Goal: Task Accomplishment & Management: Use online tool/utility

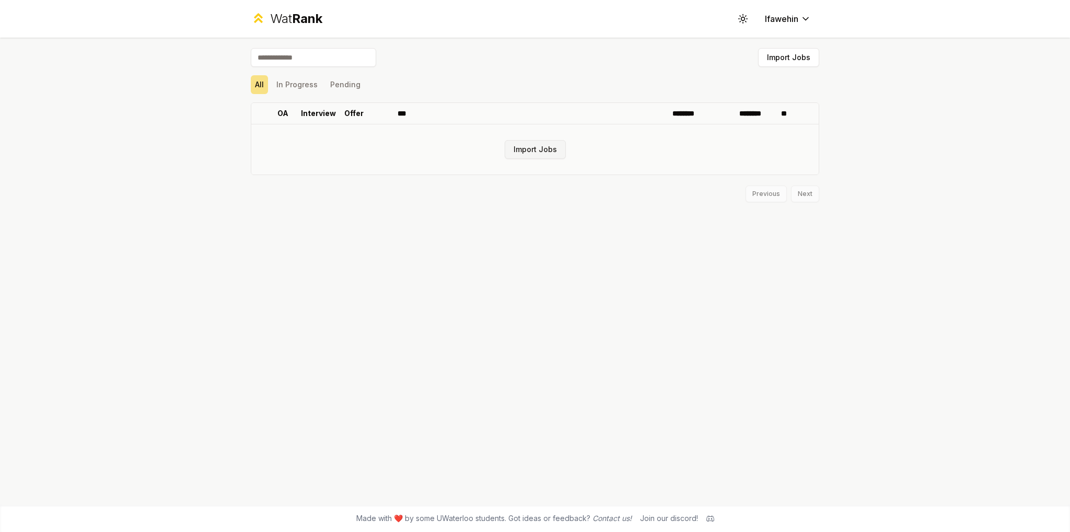
click at [532, 155] on button "Import Jobs" at bounding box center [535, 149] width 61 height 19
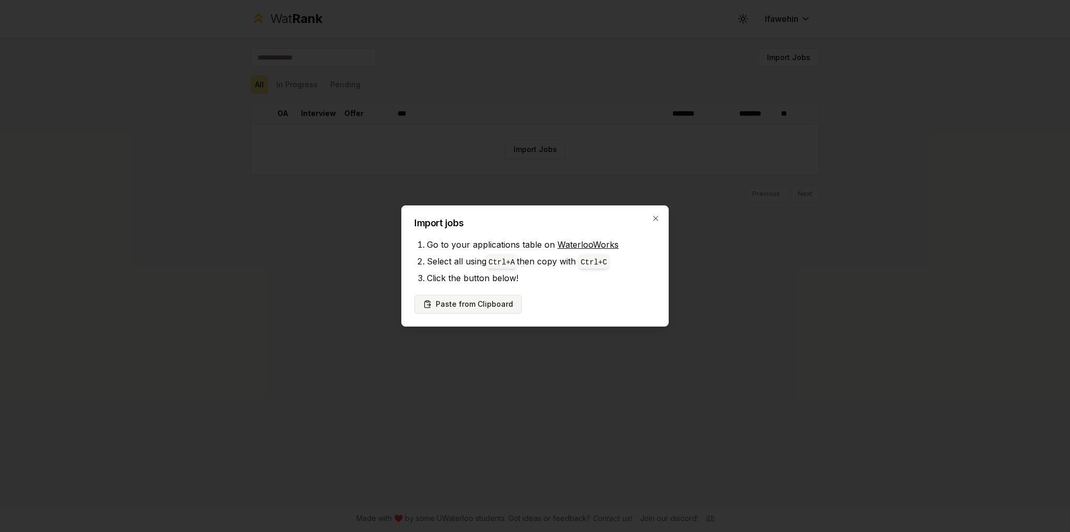
click at [462, 302] on button "Paste from Clipboard" at bounding box center [468, 304] width 108 height 19
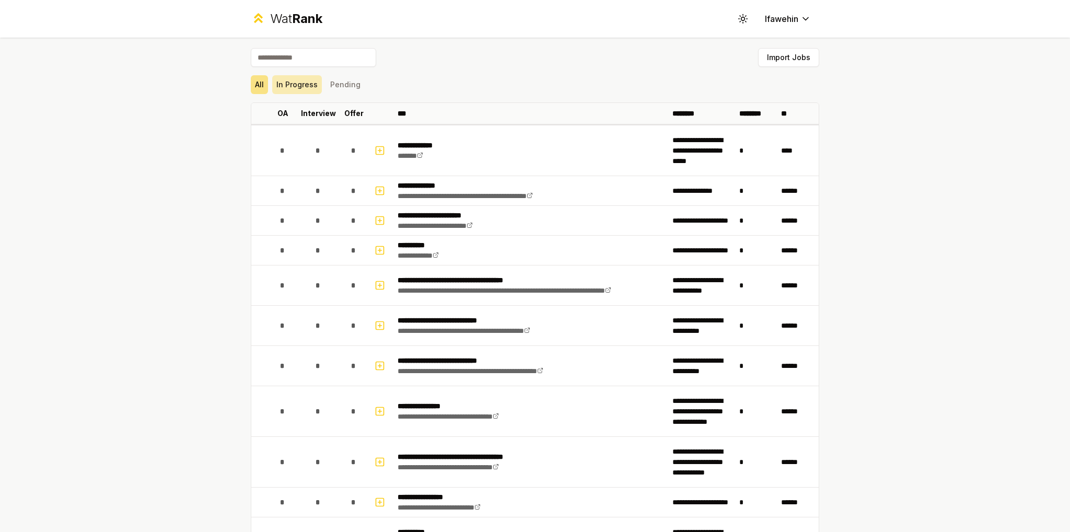
click at [305, 84] on button "In Progress" at bounding box center [297, 84] width 50 height 19
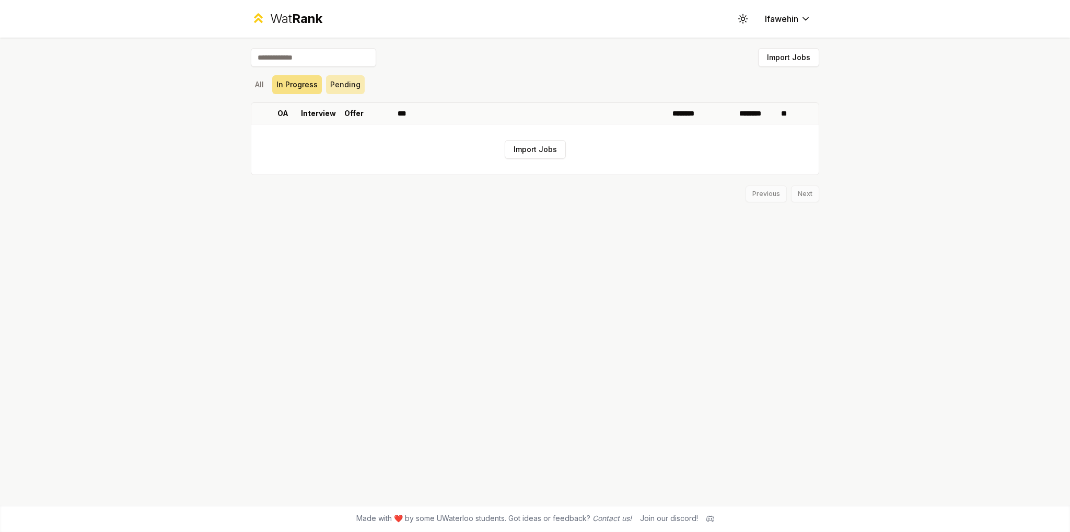
click at [349, 84] on button "Pending" at bounding box center [345, 84] width 39 height 19
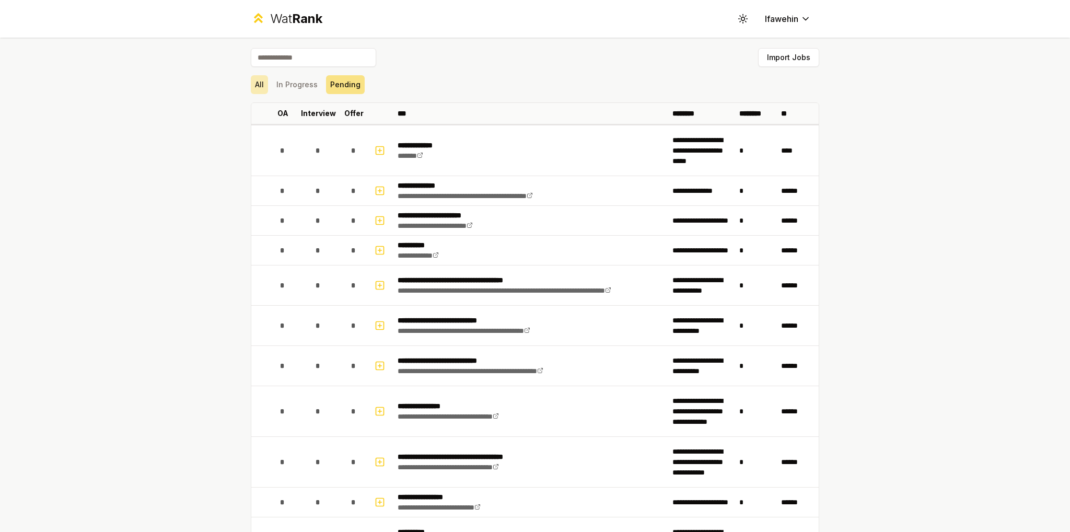
click at [251, 86] on button "All" at bounding box center [259, 84] width 17 height 19
click at [797, 21] on html "**********" at bounding box center [535, 266] width 1070 height 532
click at [797, 19] on html "**********" at bounding box center [535, 266] width 1070 height 532
click at [283, 13] on div "Wat Rank" at bounding box center [296, 18] width 52 height 17
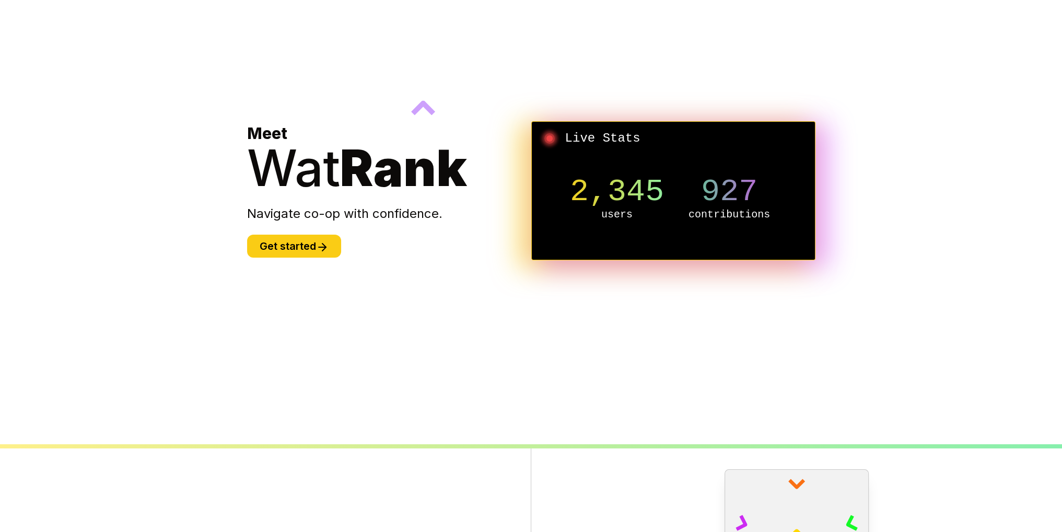
scroll to position [401, 0]
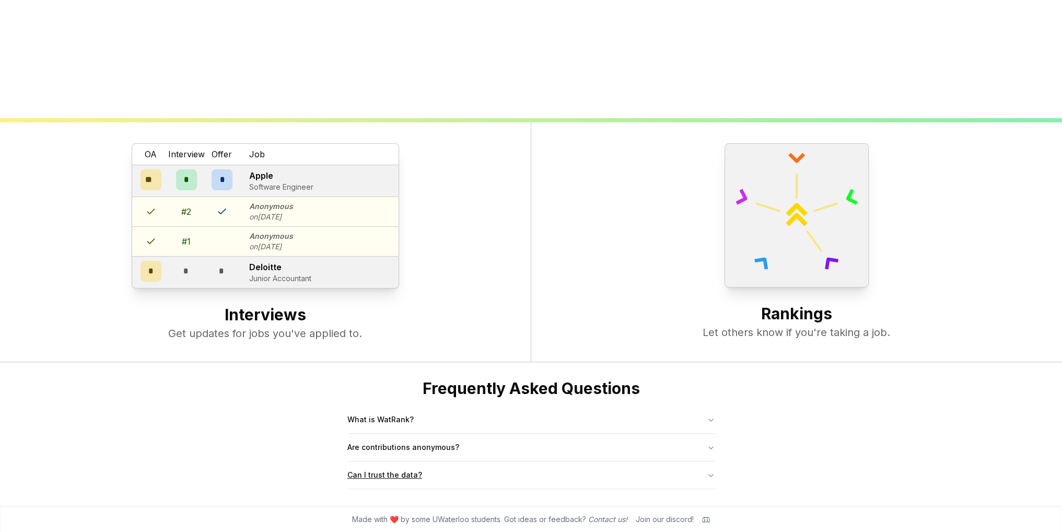
click at [466, 466] on button "Can I trust the data?" at bounding box center [531, 474] width 368 height 27
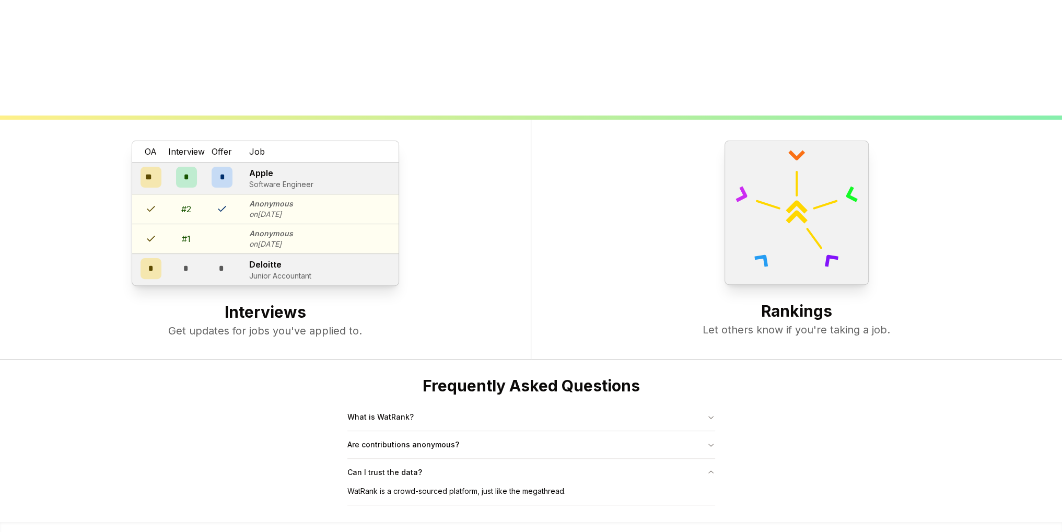
scroll to position [420, 0]
